Goal: Task Accomplishment & Management: Manage account settings

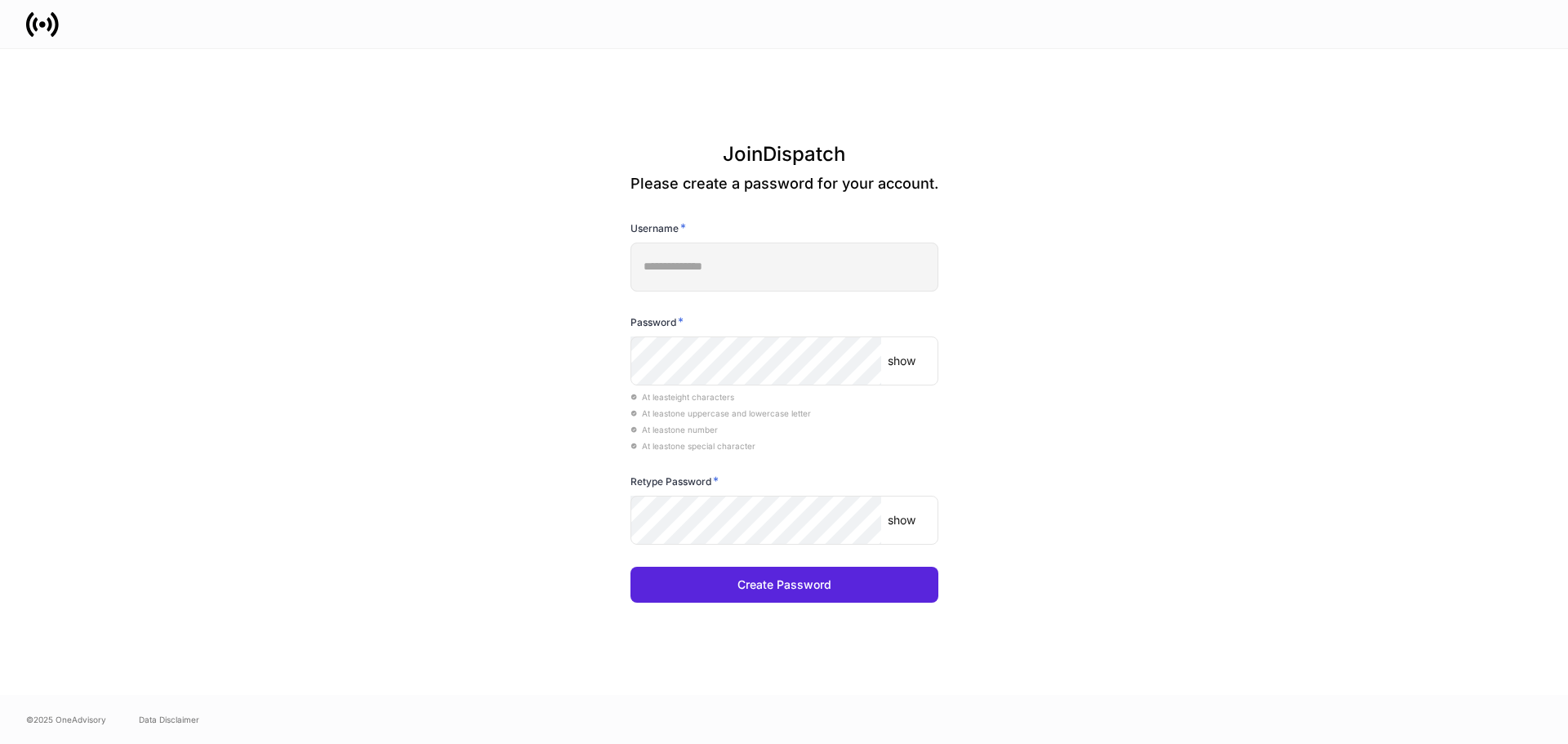
click at [1541, 41] on div at bounding box center [784, 24] width 1568 height 48
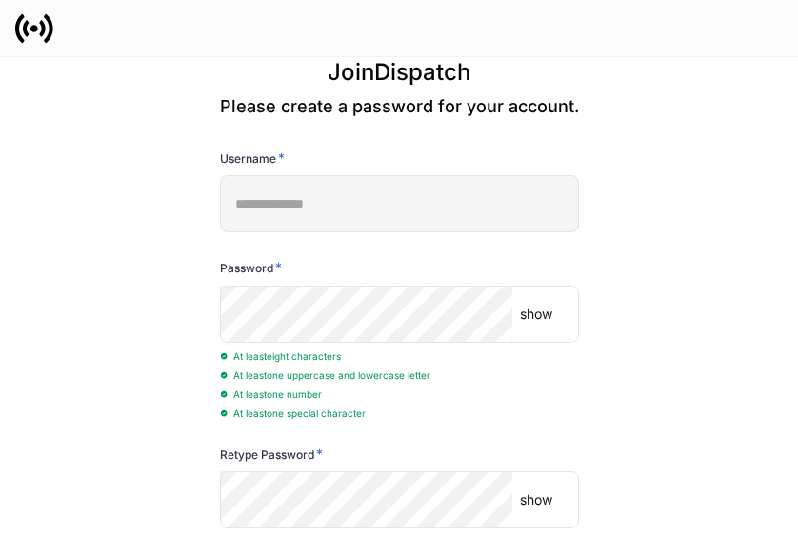
drag, startPoint x: 540, startPoint y: 286, endPoint x: 547, endPoint y: 317, distance: 32.1
click at [543, 302] on div "show ​" at bounding box center [399, 314] width 359 height 57
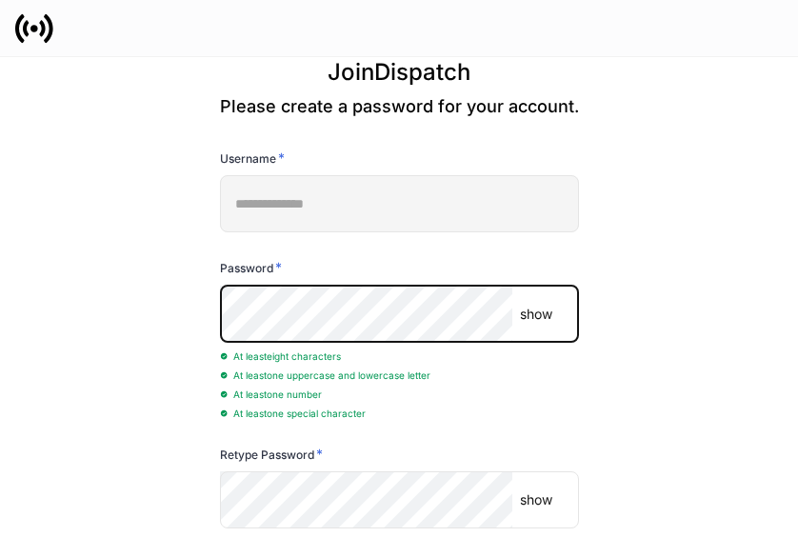
click at [538, 323] on p "show" at bounding box center [536, 314] width 32 height 19
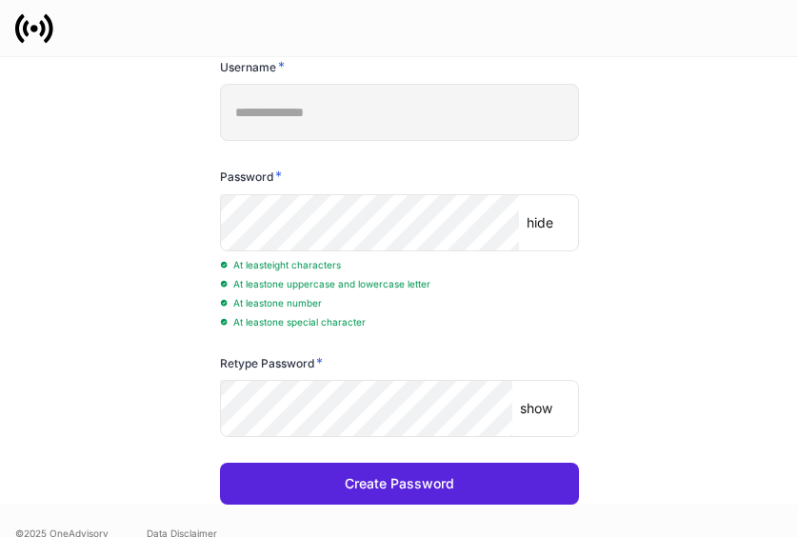
click at [533, 416] on p "show" at bounding box center [536, 408] width 32 height 19
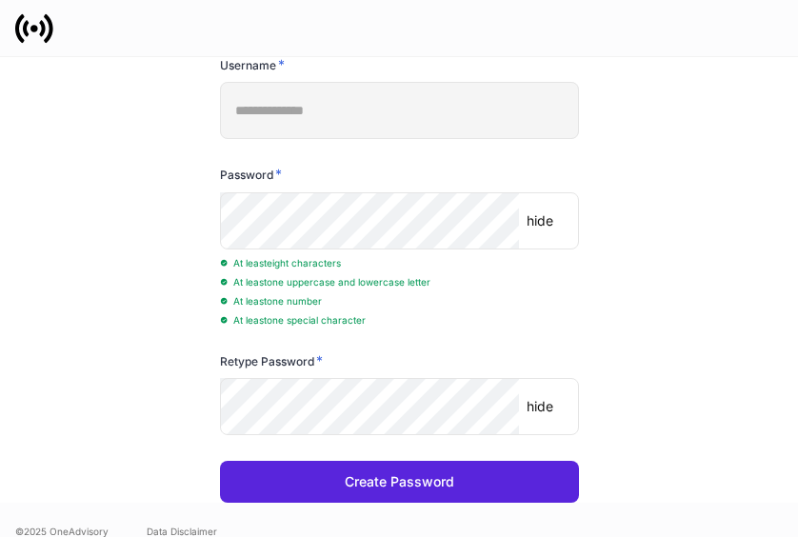
scroll to position [94, 0]
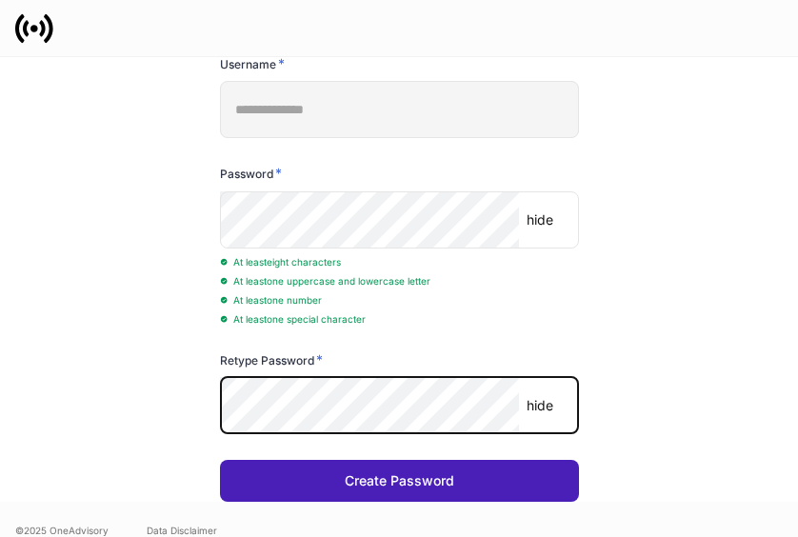
click at [384, 487] on div "Create Password" at bounding box center [400, 480] width 110 height 19
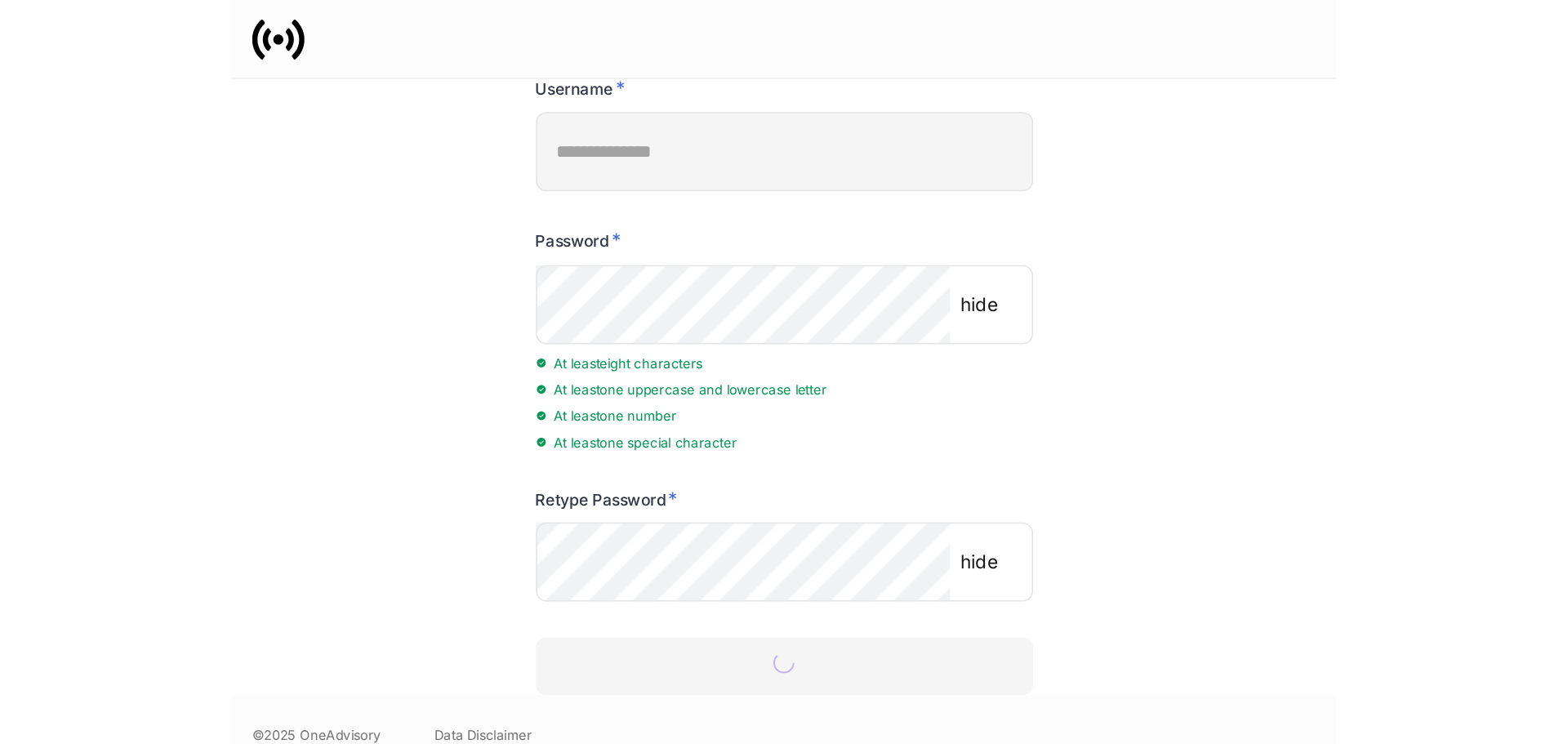
scroll to position [0, 0]
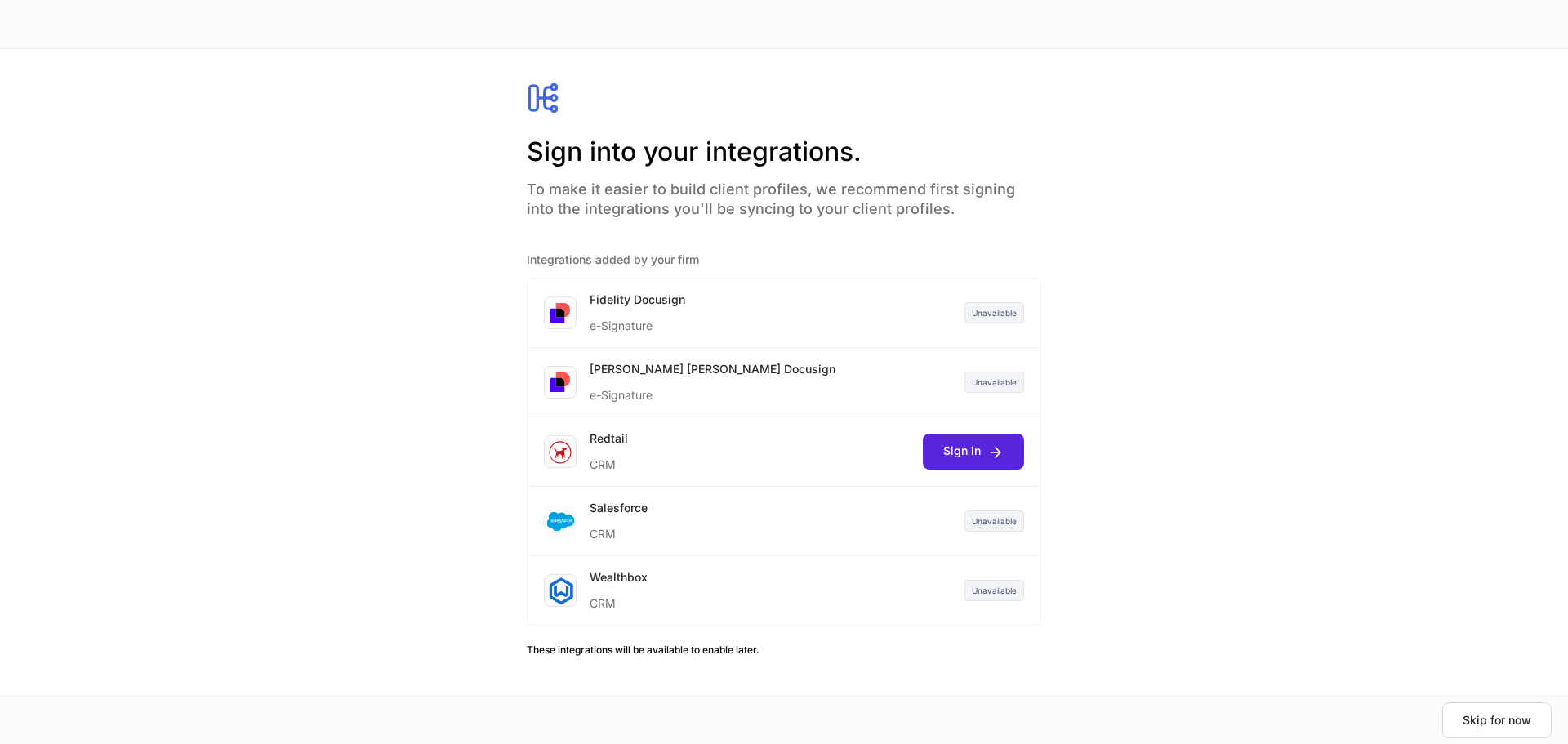
click at [1001, 517] on div "Unavailable" at bounding box center [994, 520] width 60 height 21
click at [255, 234] on div "Sign into your integrations. To make it easier to build client profiles, we rec…" at bounding box center [784, 371] width 1568 height 645
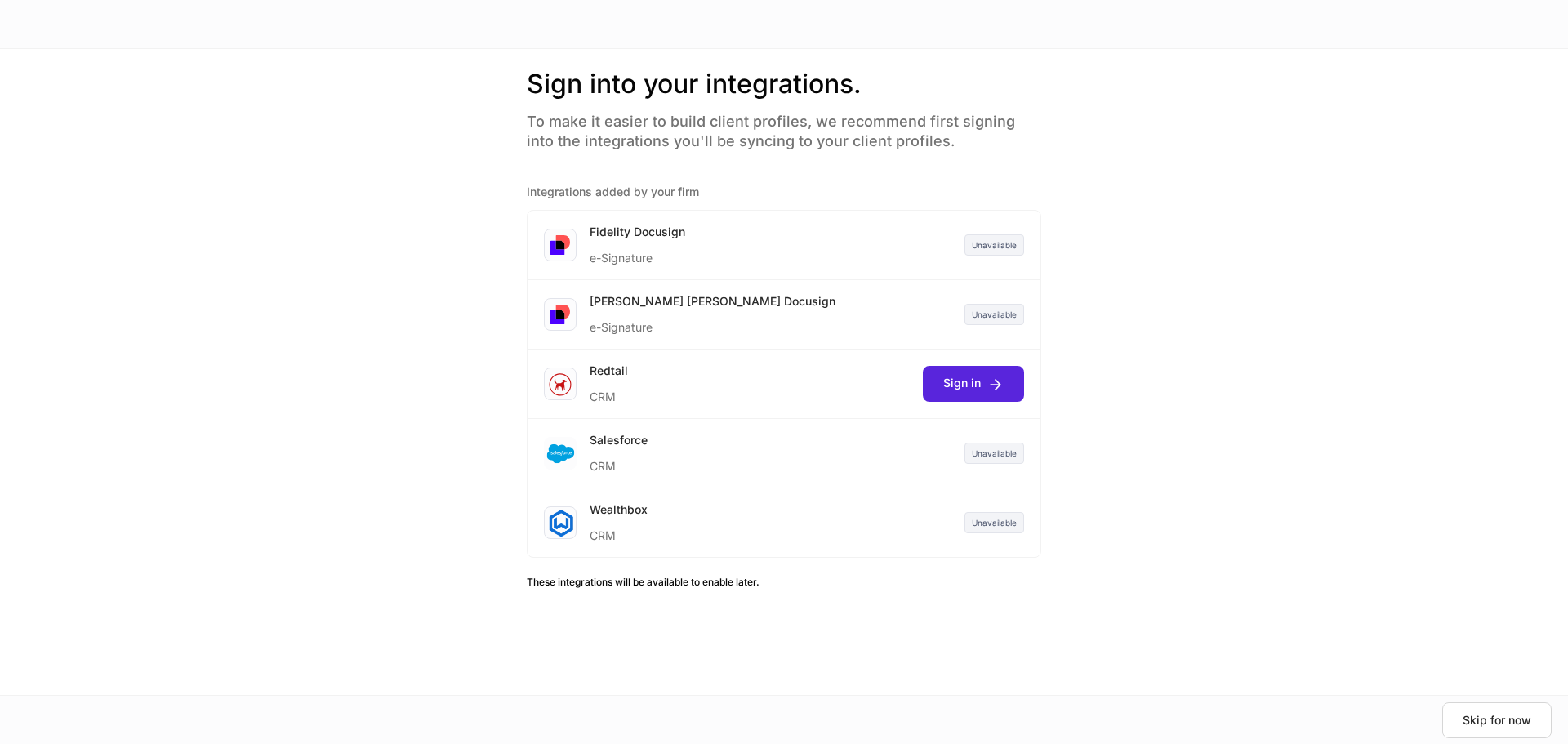
scroll to position [74, 0]
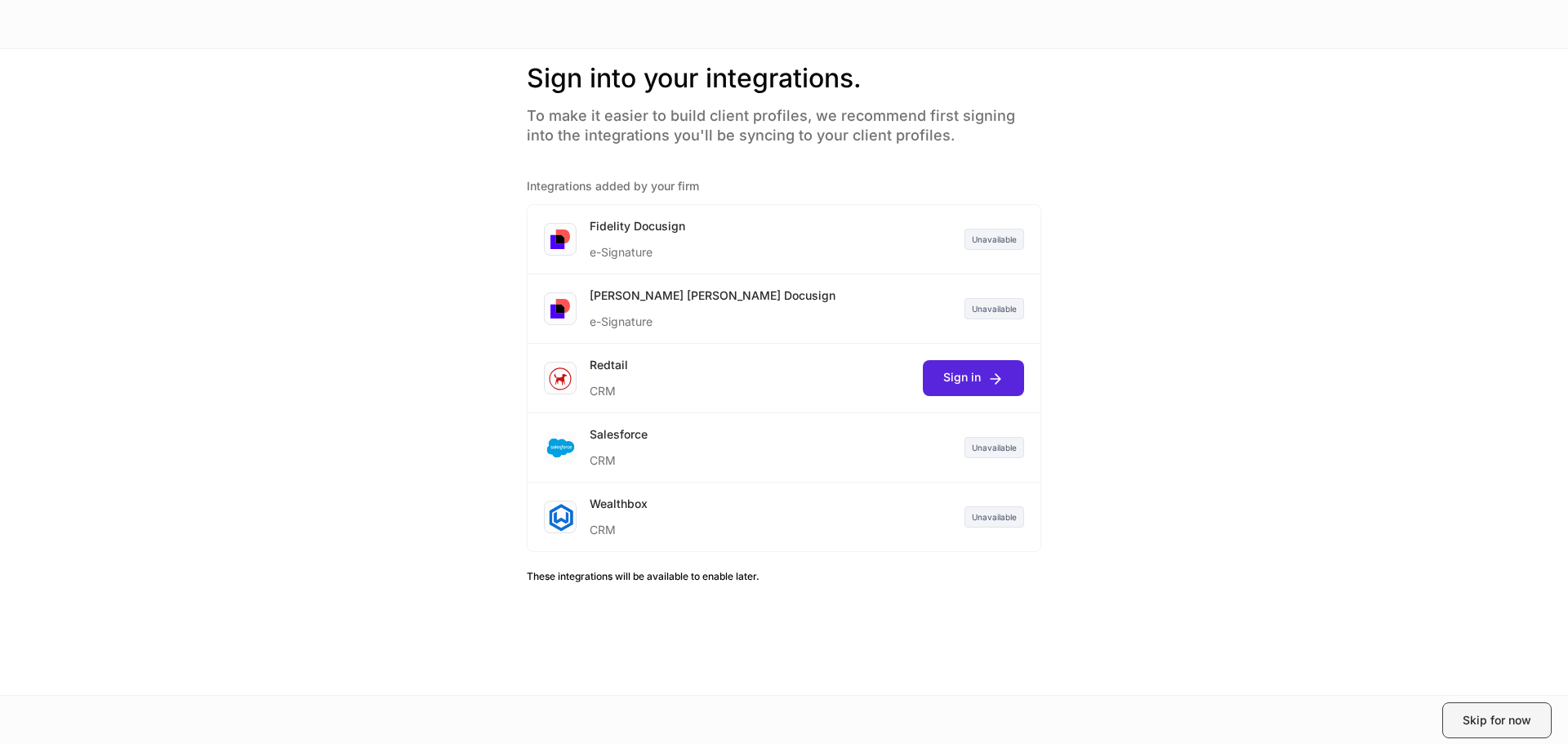
click at [1475, 712] on div "Skip for now" at bounding box center [1497, 719] width 69 height 16
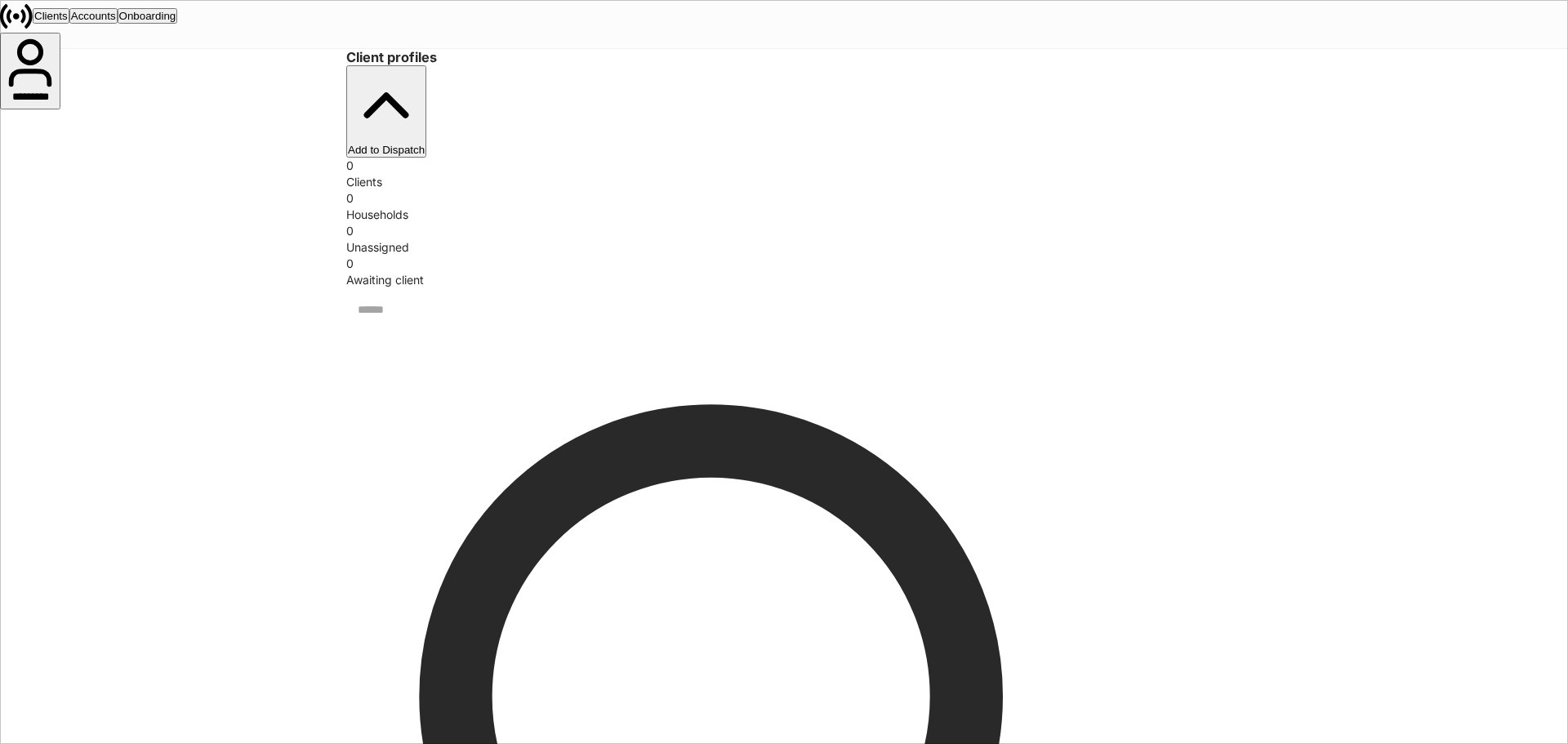
click at [116, 22] on div "Accounts" at bounding box center [93, 15] width 45 height 12
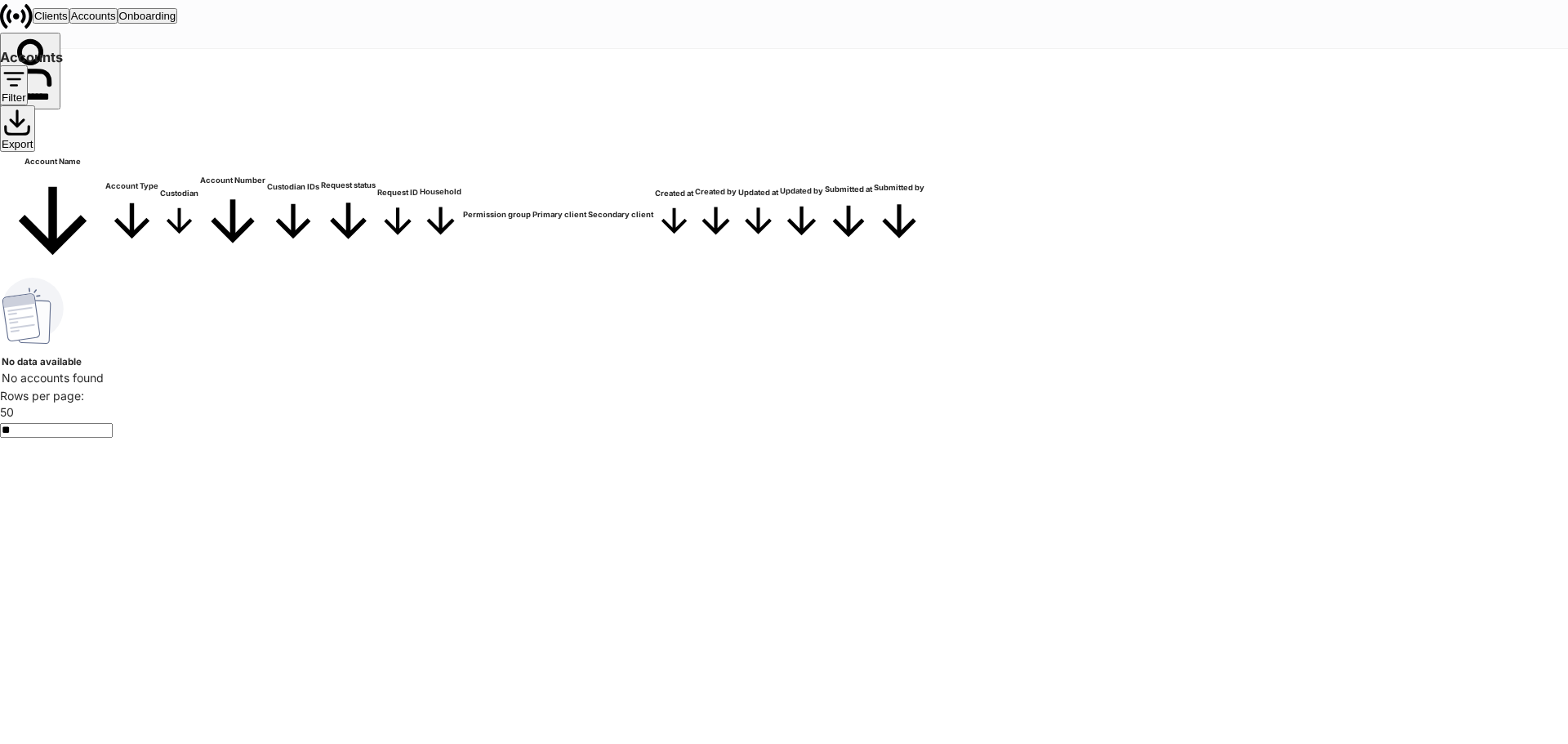
click at [177, 22] on div "Onboarding" at bounding box center [147, 15] width 57 height 12
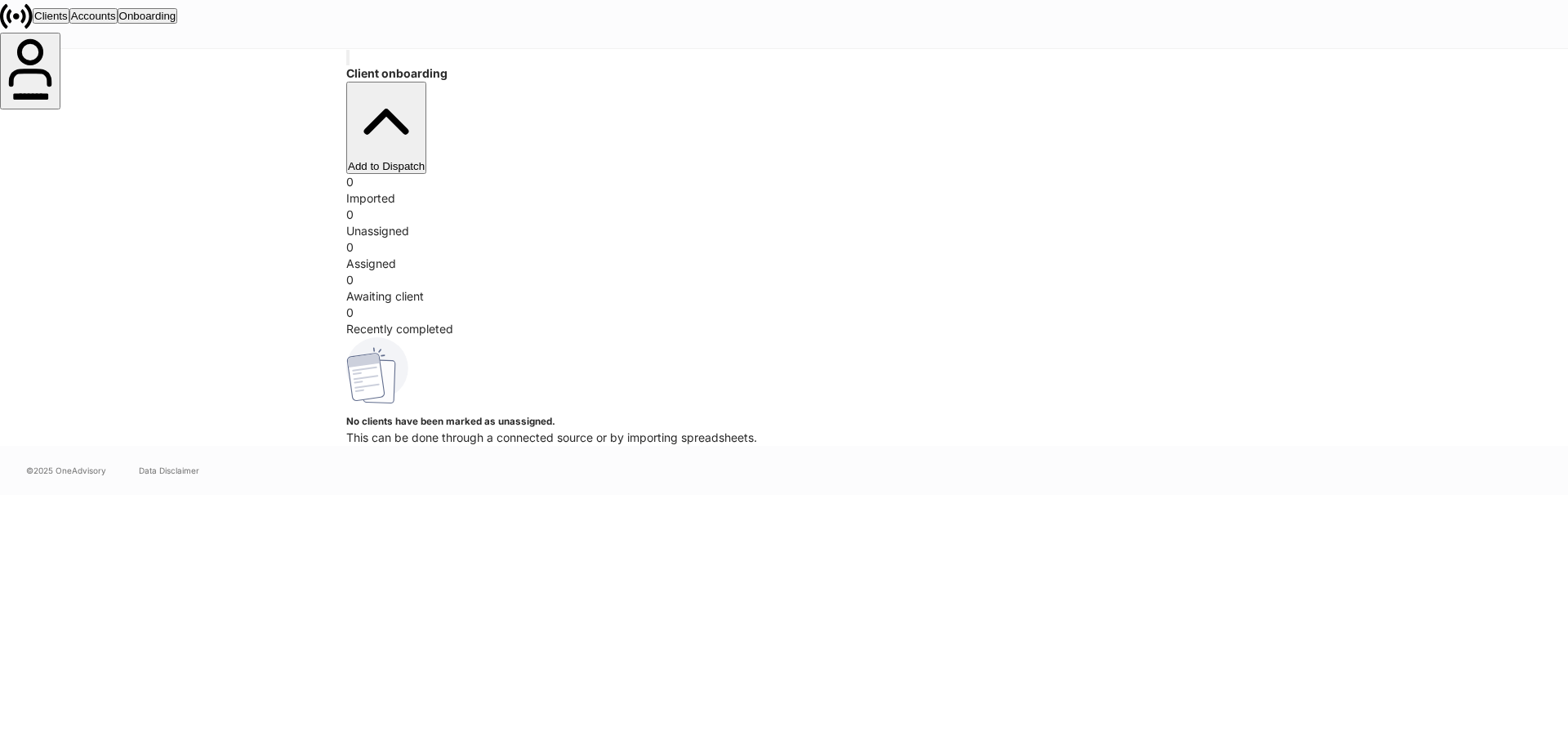
click at [59, 92] on div "*********" at bounding box center [30, 99] width 57 height 16
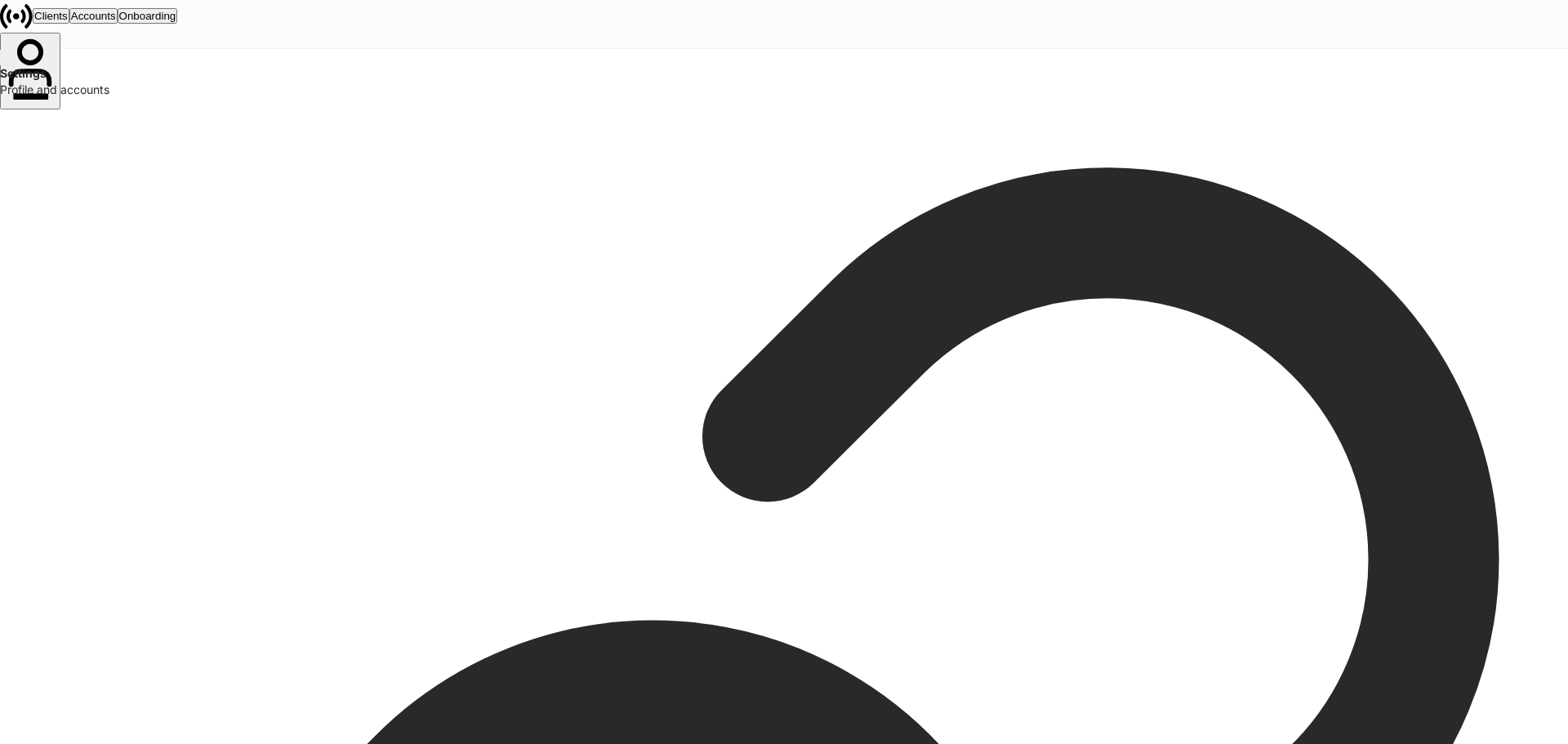
click at [500, 81] on div "Settings" at bounding box center [784, 65] width 1568 height 33
click at [3, 65] on button "button" at bounding box center [2, 57] width 3 height 15
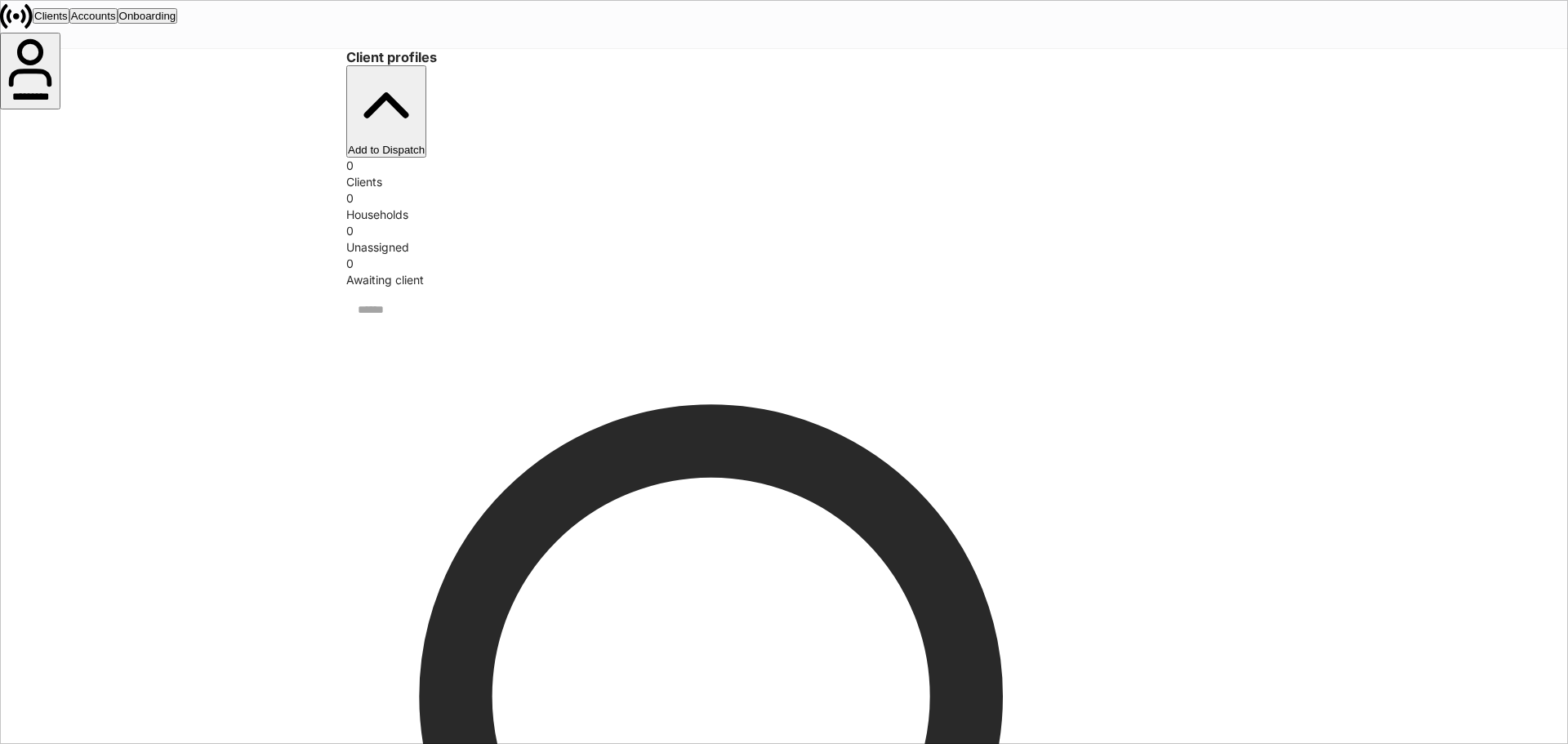
click at [68, 22] on div "Clients" at bounding box center [51, 15] width 33 height 12
click at [116, 22] on div "Accounts" at bounding box center [93, 15] width 45 height 12
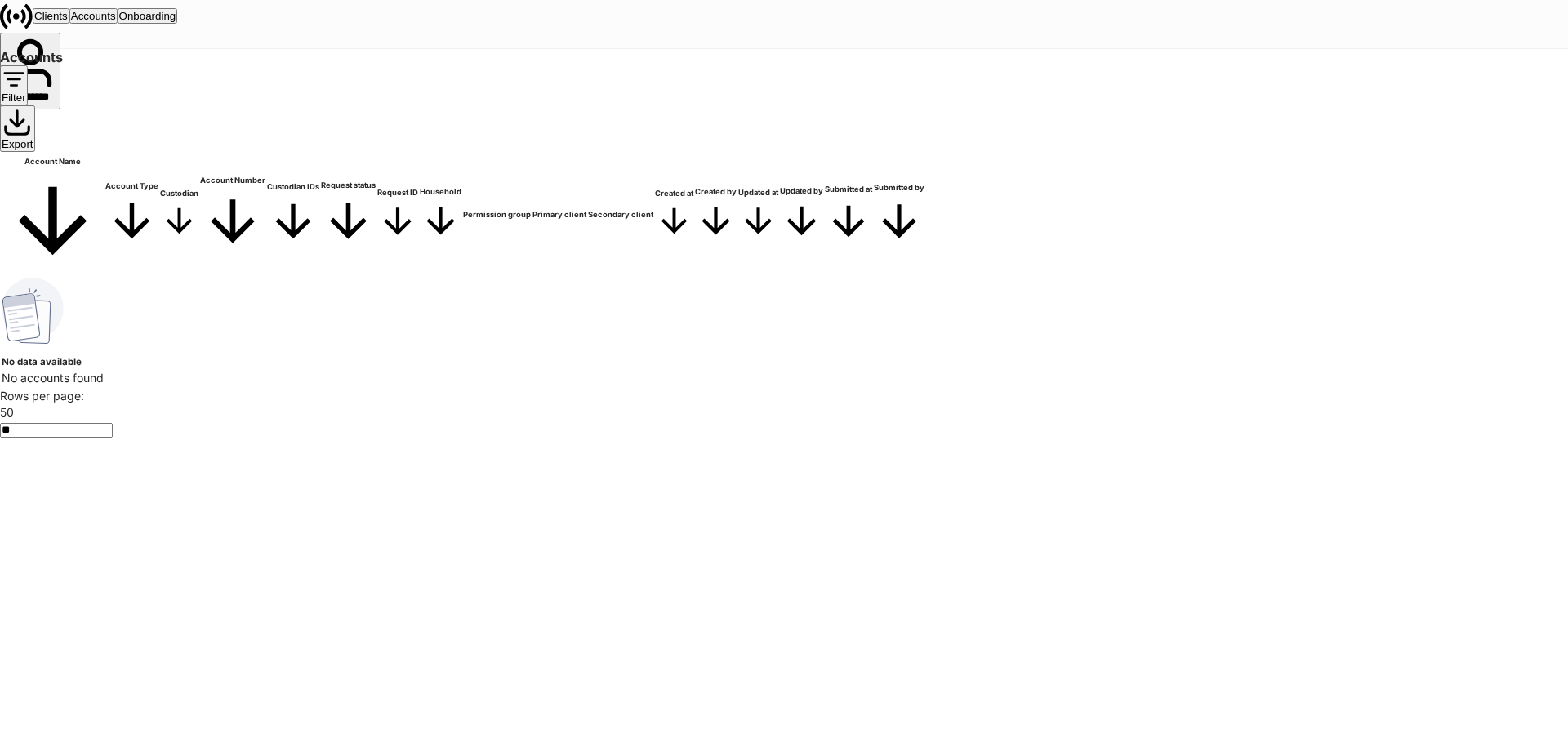
click at [177, 22] on div "Onboarding" at bounding box center [147, 15] width 57 height 12
